Goal: Information Seeking & Learning: Learn about a topic

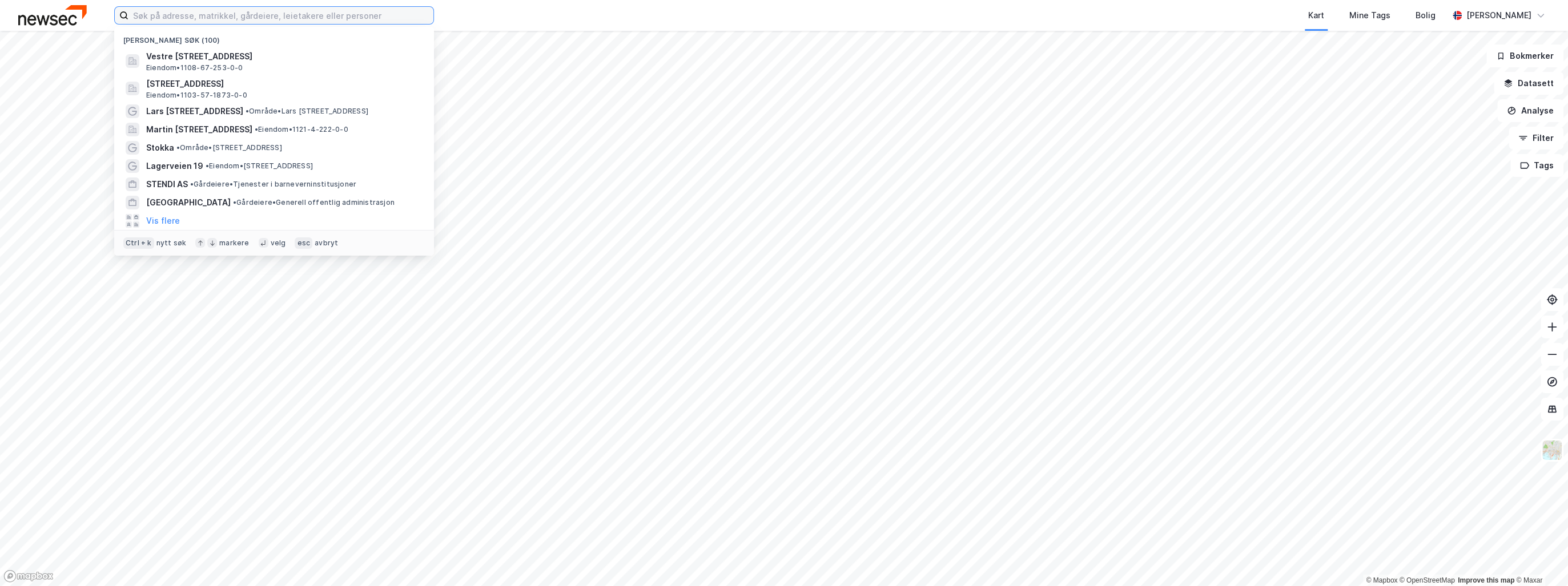
click at [198, 14] on input at bounding box center [281, 15] width 305 height 17
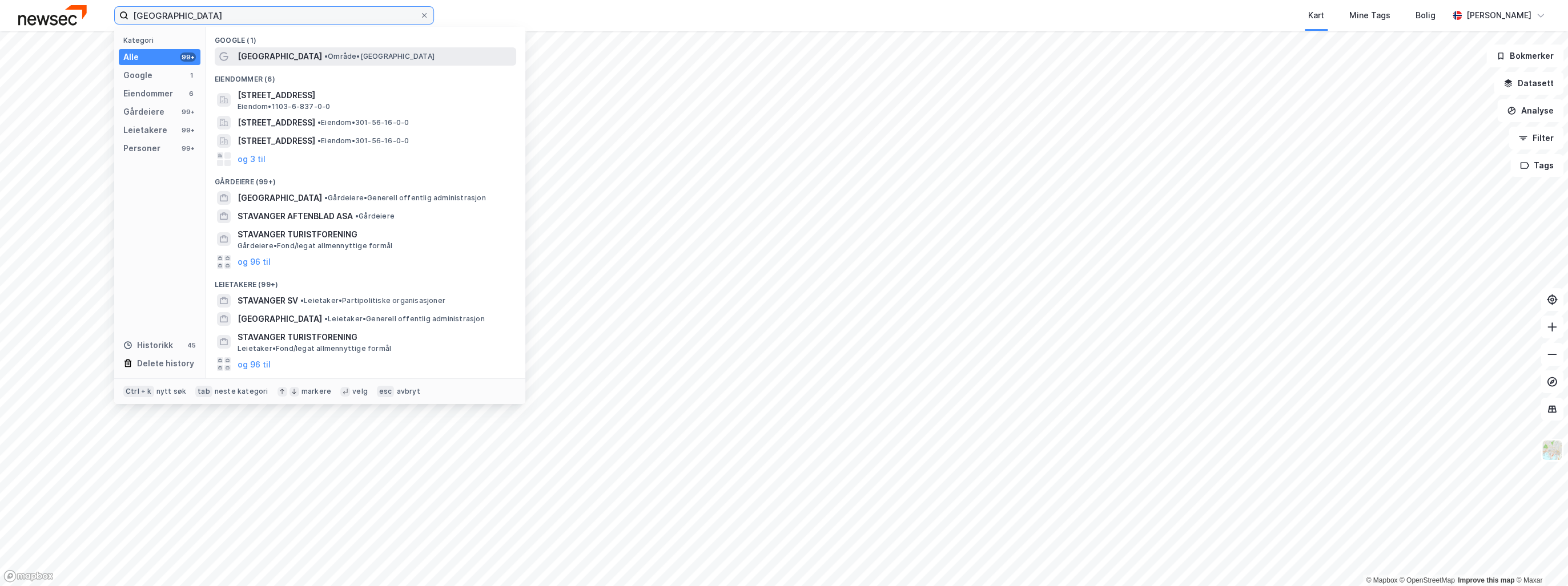
type input "[GEOGRAPHIC_DATA]"
click at [267, 56] on span "[GEOGRAPHIC_DATA]" at bounding box center [279, 57] width 85 height 14
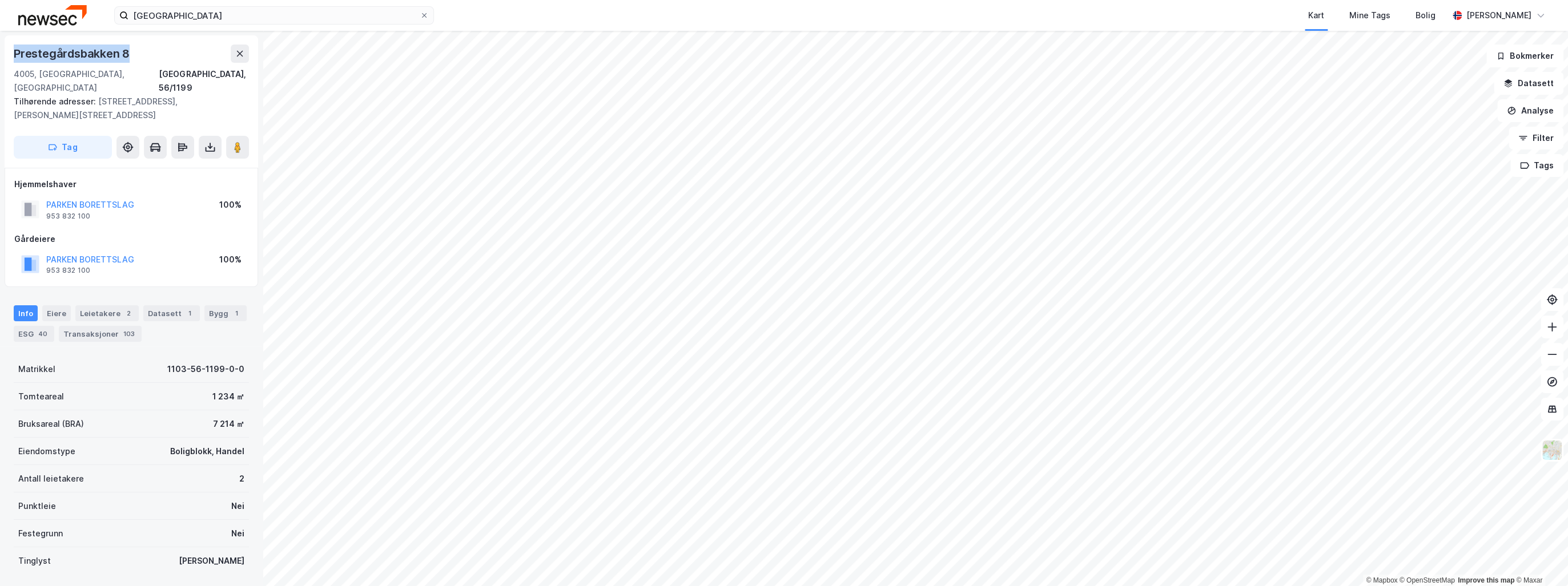
drag, startPoint x: 135, startPoint y: 51, endPoint x: 10, endPoint y: 50, distance: 125.0
click at [10, 50] on div "[STREET_ADDRESS] Tilhørende adresser: [STREET_ADDRESS], [PERSON_NAME][STREET_AD…" at bounding box center [131, 102] width 254 height 133
copy div "Prestegårdsbakken 8"
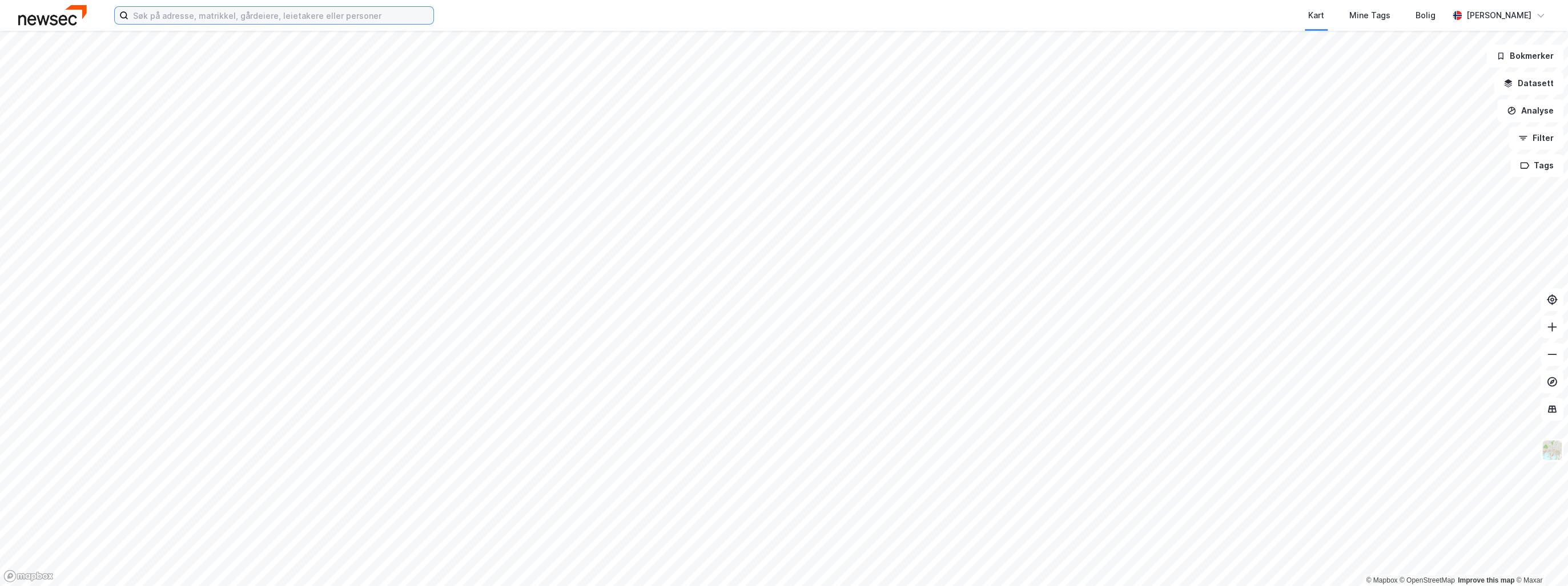
click at [166, 7] on input at bounding box center [281, 15] width 305 height 17
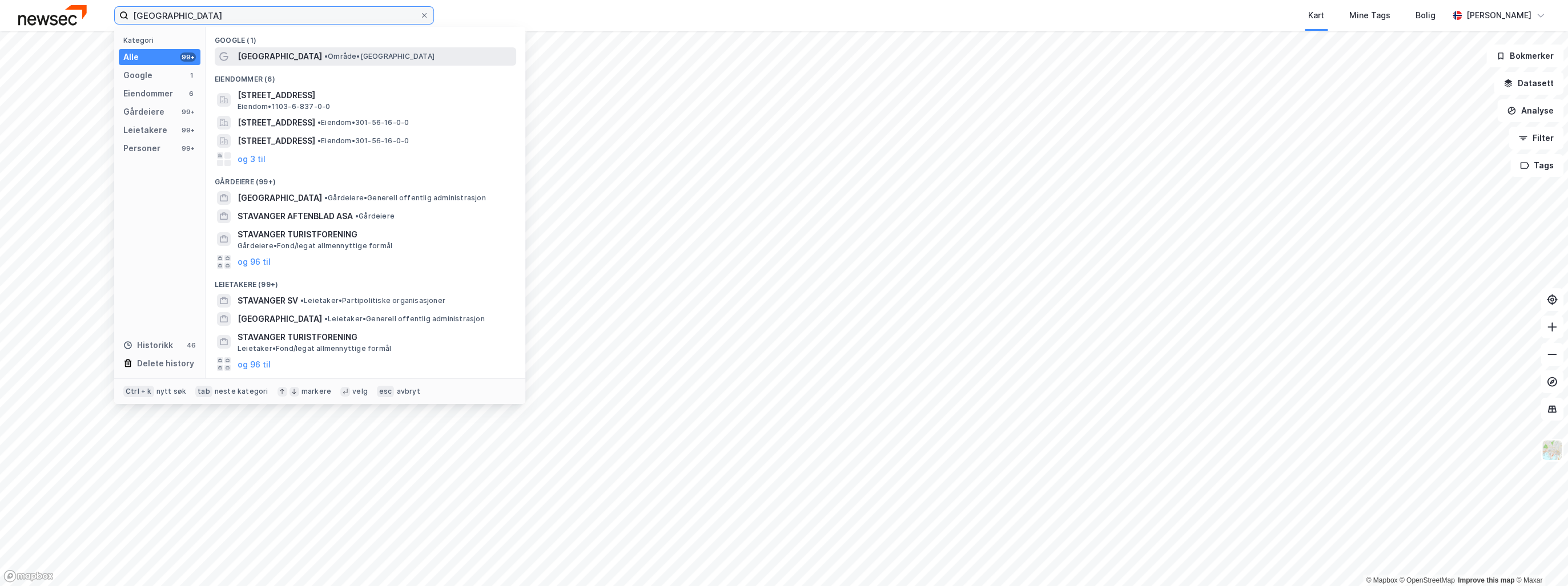
type input "[GEOGRAPHIC_DATA]"
click at [324, 55] on span "• Område • Stavanger" at bounding box center [379, 56] width 110 height 9
